Goal: Task Accomplishment & Management: Complete application form

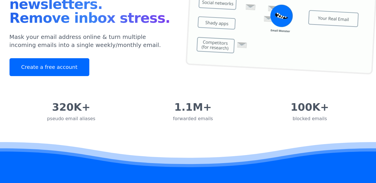
scroll to position [86, 0]
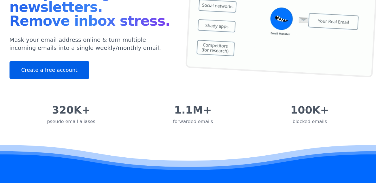
click at [55, 73] on link "Create a free account" at bounding box center [50, 70] width 80 height 18
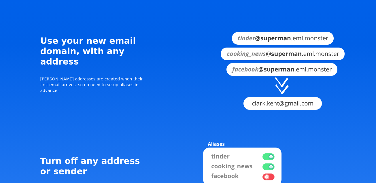
scroll to position [576, 0]
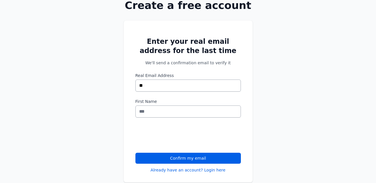
type input "*"
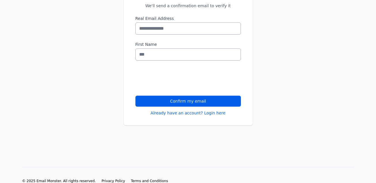
scroll to position [104, 0]
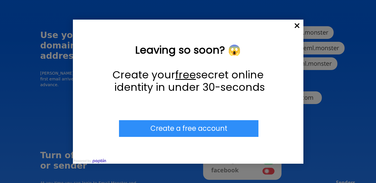
click at [297, 26] on span "×" at bounding box center [297, 26] width 13 height 13
